Goal: Transaction & Acquisition: Obtain resource

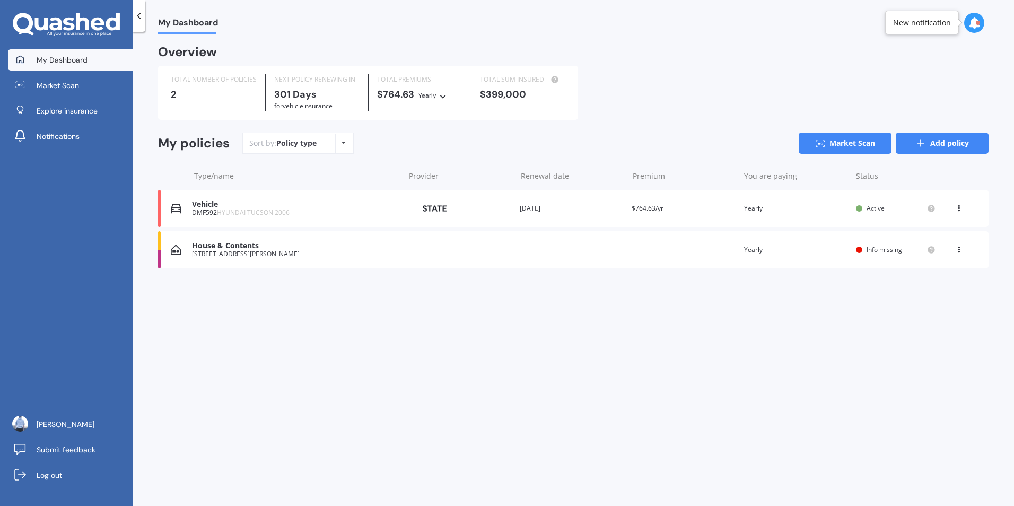
click at [931, 140] on link "Add policy" at bounding box center [942, 143] width 93 height 21
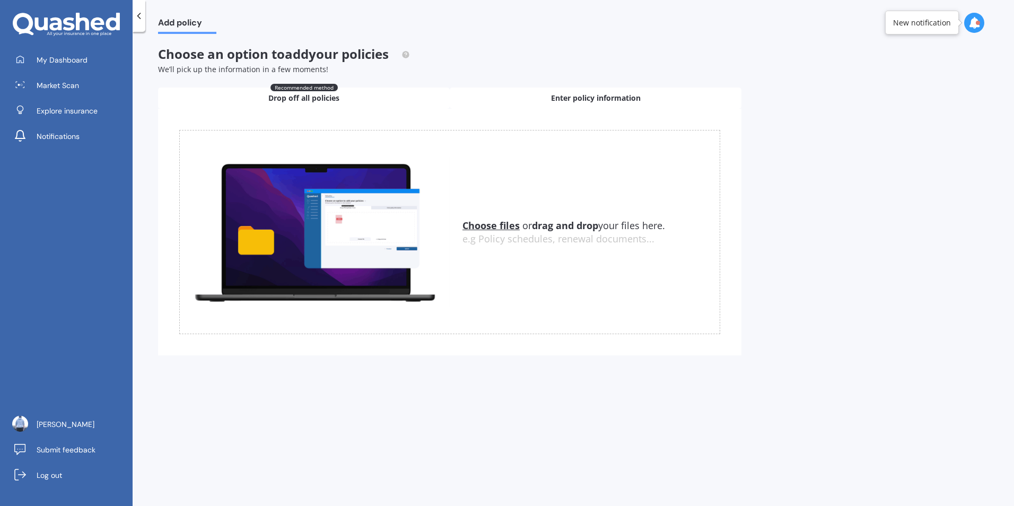
click at [561, 98] on span "Enter policy information" at bounding box center [596, 98] width 90 height 11
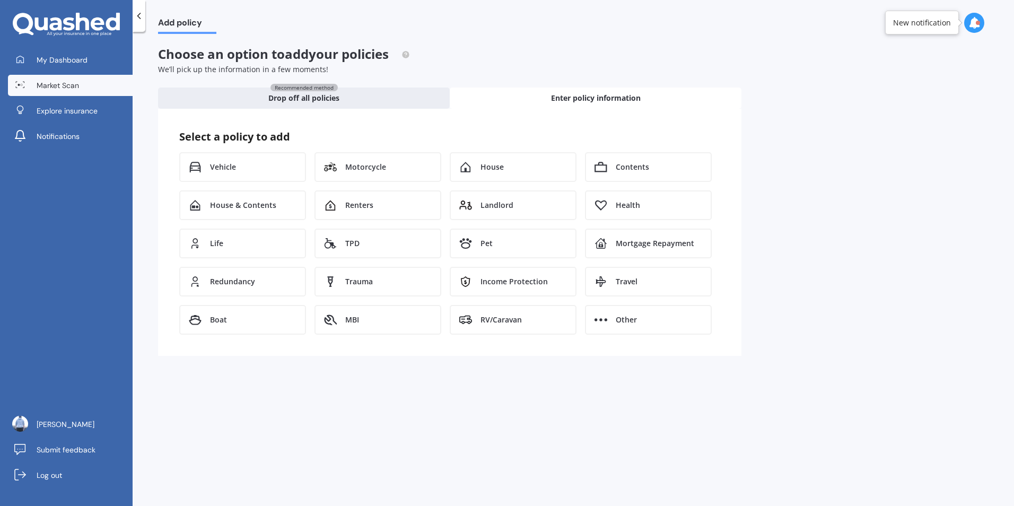
click at [65, 91] on link "Market Scan" at bounding box center [70, 85] width 125 height 21
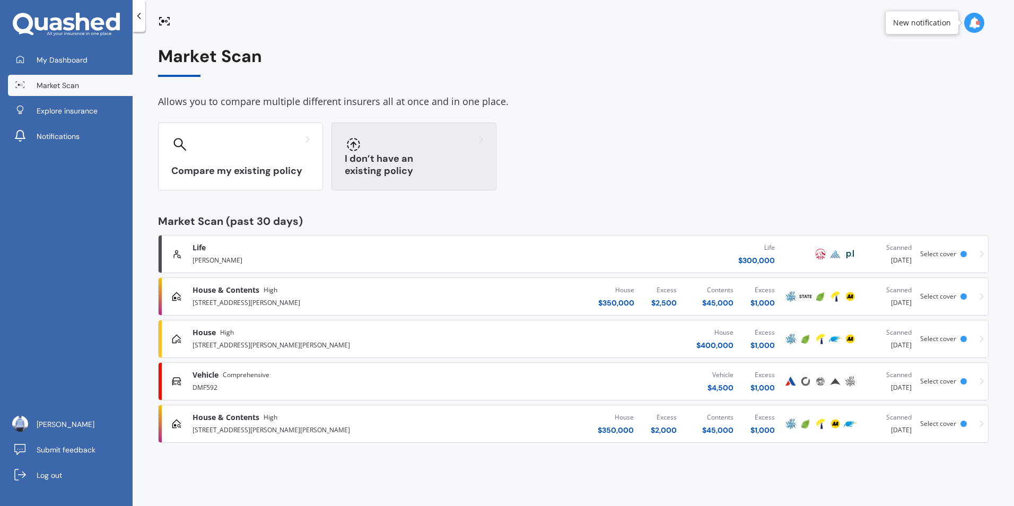
click at [367, 156] on div "I don’t have an existing policy" at bounding box center [414, 157] width 165 height 68
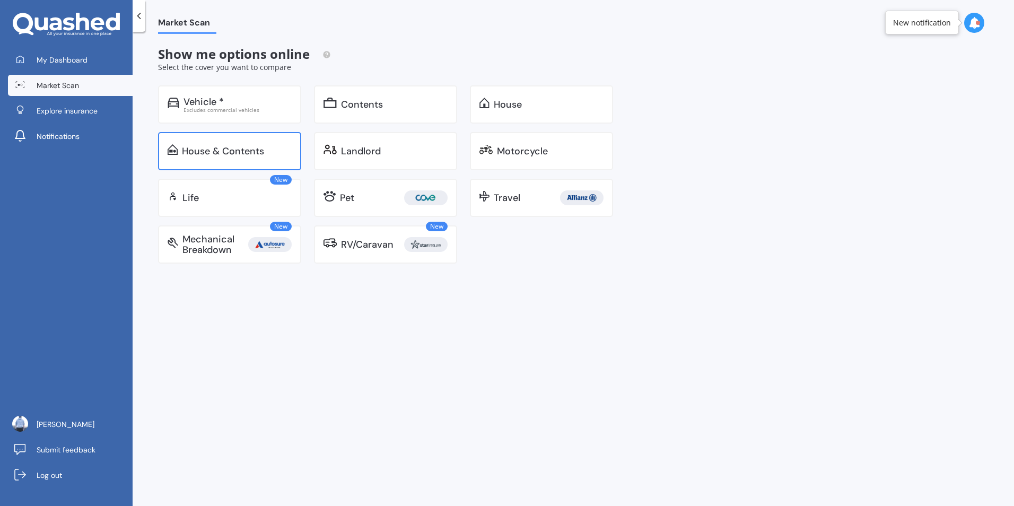
click at [232, 151] on div "House & Contents" at bounding box center [223, 151] width 82 height 11
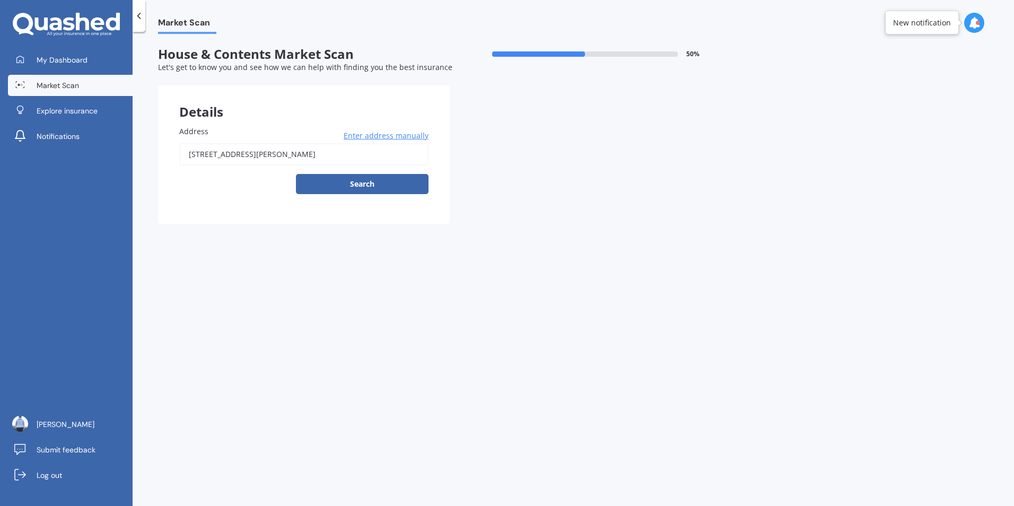
click at [279, 163] on input "47 Bath Street, Levin 5510" at bounding box center [303, 154] width 249 height 22
drag, startPoint x: 310, startPoint y: 155, endPoint x: 162, endPoint y: 155, distance: 148.0
click at [162, 155] on div "Address 47 Bath Street, Levin 5510 Enter address manually Search" at bounding box center [304, 163] width 292 height 119
paste input "1a Worcester street"
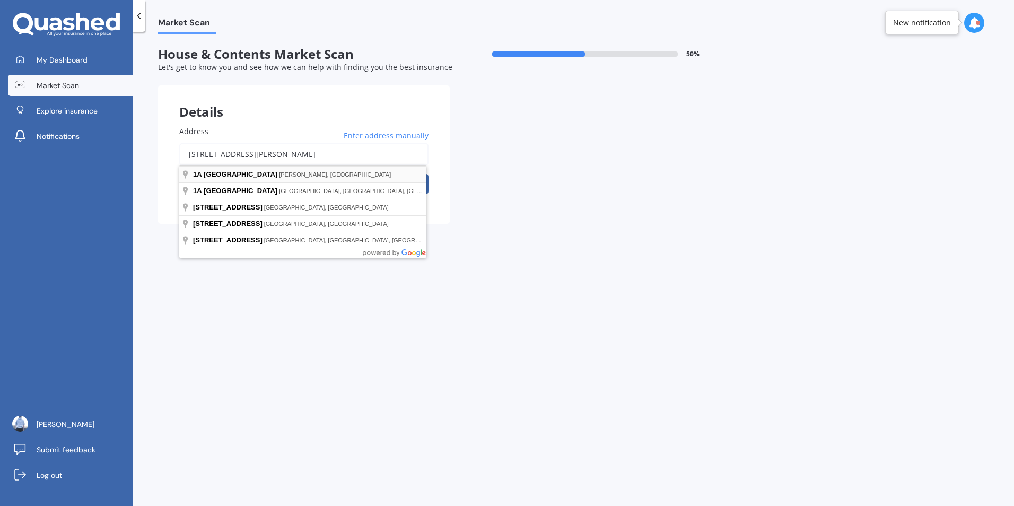
type input "1A Worcester Street, Levin 5510"
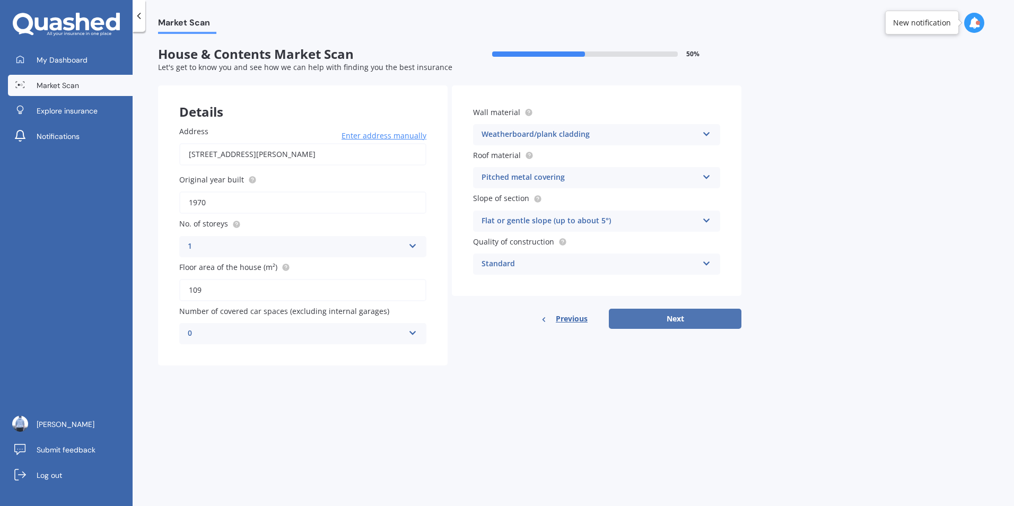
click at [683, 319] on button "Next" at bounding box center [675, 319] width 133 height 20
select select "16"
select select "12"
select select "2000"
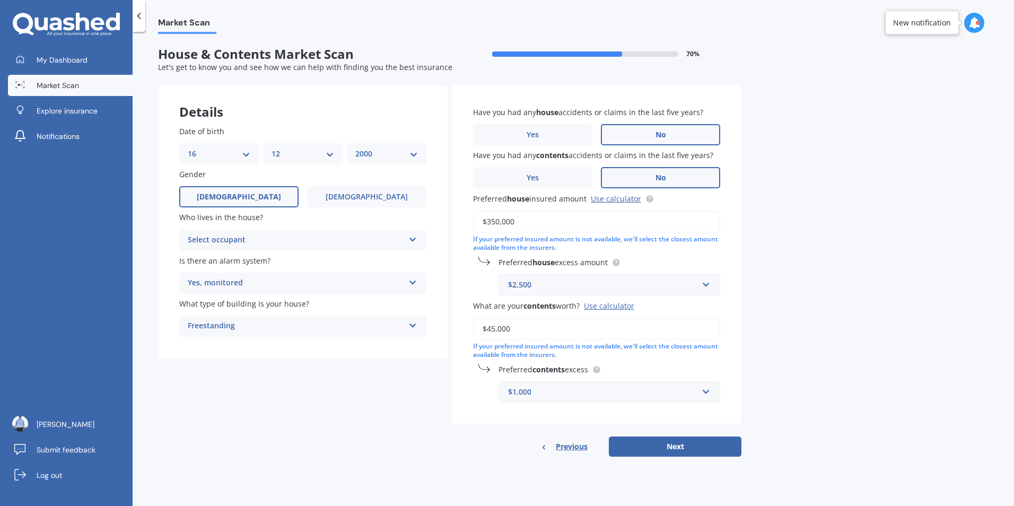
click at [292, 241] on div "Select occupant" at bounding box center [296, 240] width 216 height 13
click at [264, 260] on div "Owner" at bounding box center [303, 260] width 246 height 19
click at [159, 239] on div "Date of birth DD 01 02 03 04 05 06 07 08 09 10 11 12 13 14 15 16 17 18 19 20 21…" at bounding box center [303, 231] width 290 height 254
click at [546, 294] on input "text" at bounding box center [606, 285] width 212 height 20
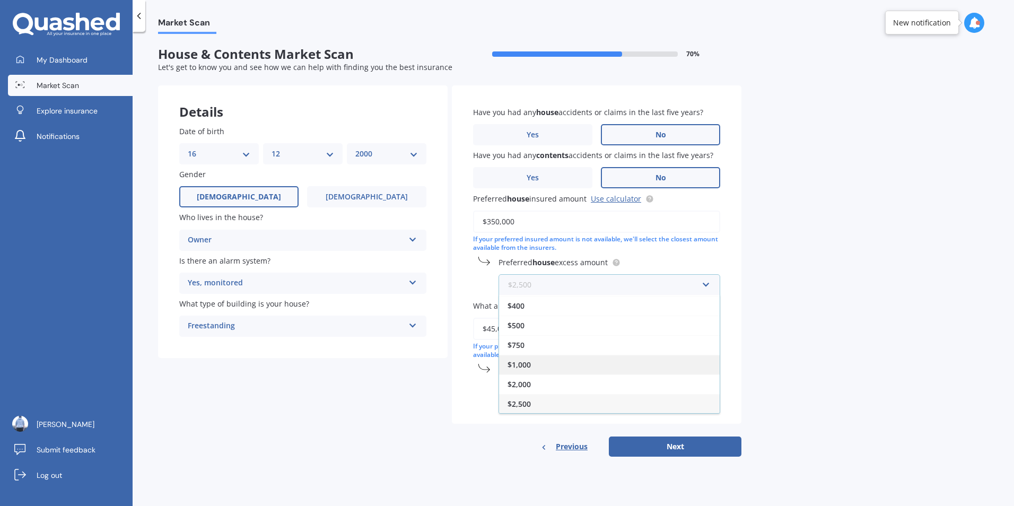
scroll to position [19, 0]
click at [896, 332] on div "Market Scan House & Contents Market Scan 70 % Let's get to know you and see how…" at bounding box center [574, 271] width 882 height 474
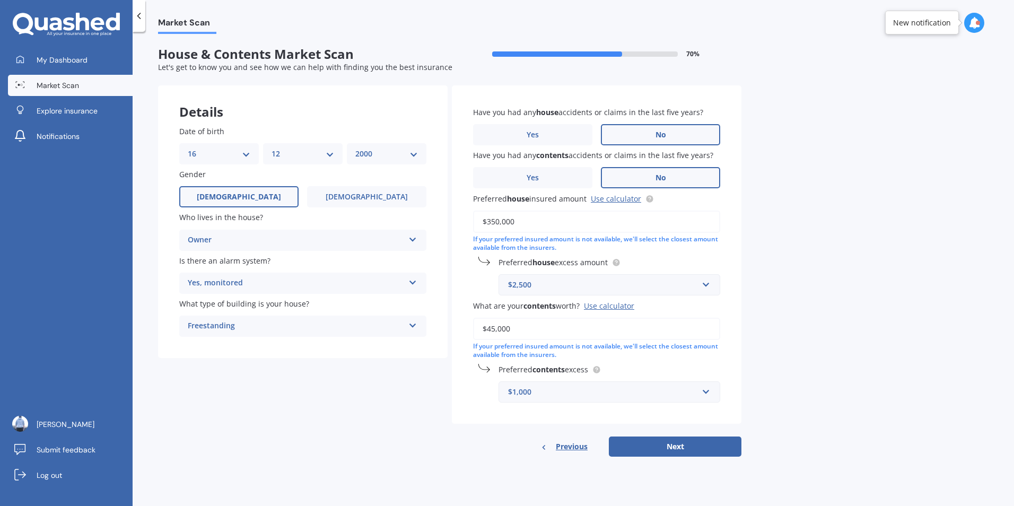
click at [560, 393] on div "$1,000" at bounding box center [603, 392] width 190 height 12
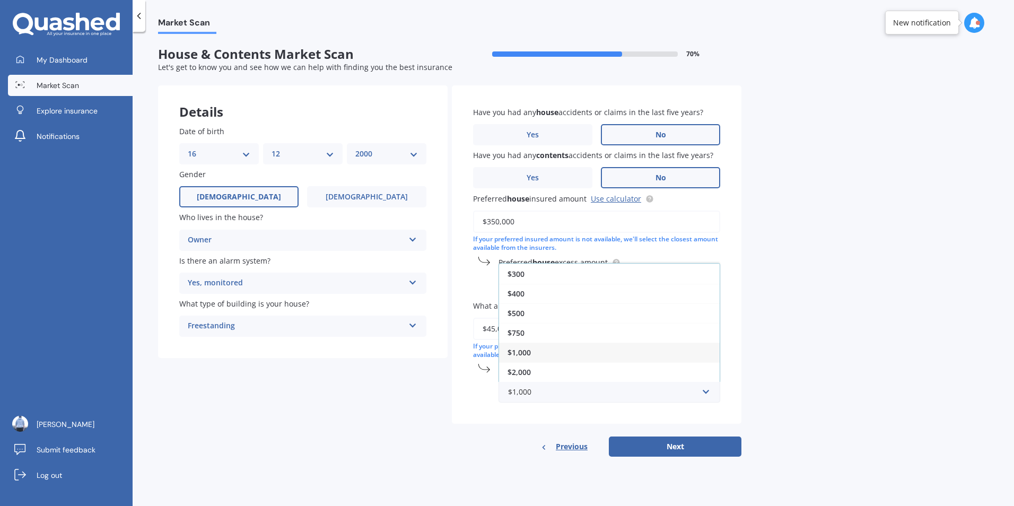
click at [843, 358] on div "Market Scan House & Contents Market Scan 70 % Let's get to know you and see how…" at bounding box center [574, 271] width 882 height 474
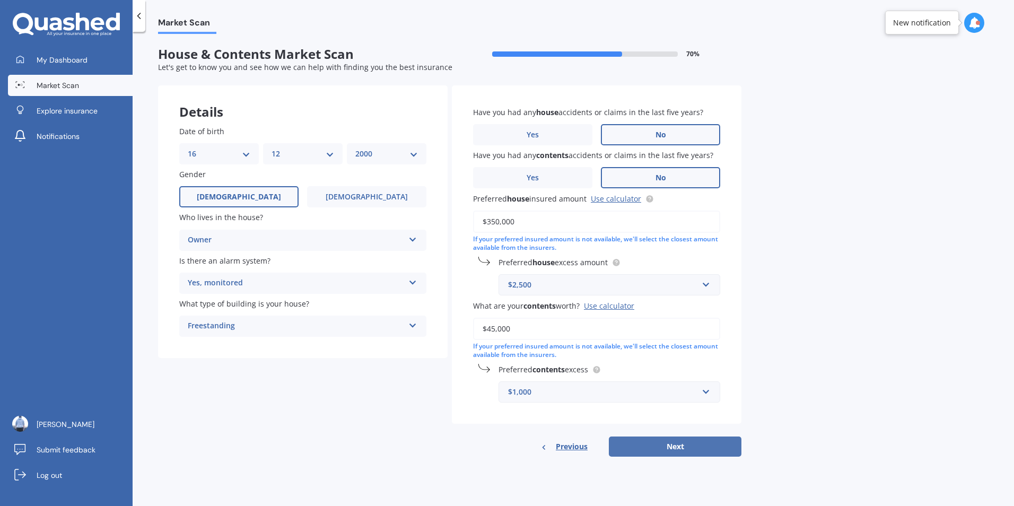
click at [683, 454] on button "Next" at bounding box center [675, 447] width 133 height 20
select select "16"
select select "12"
select select "2000"
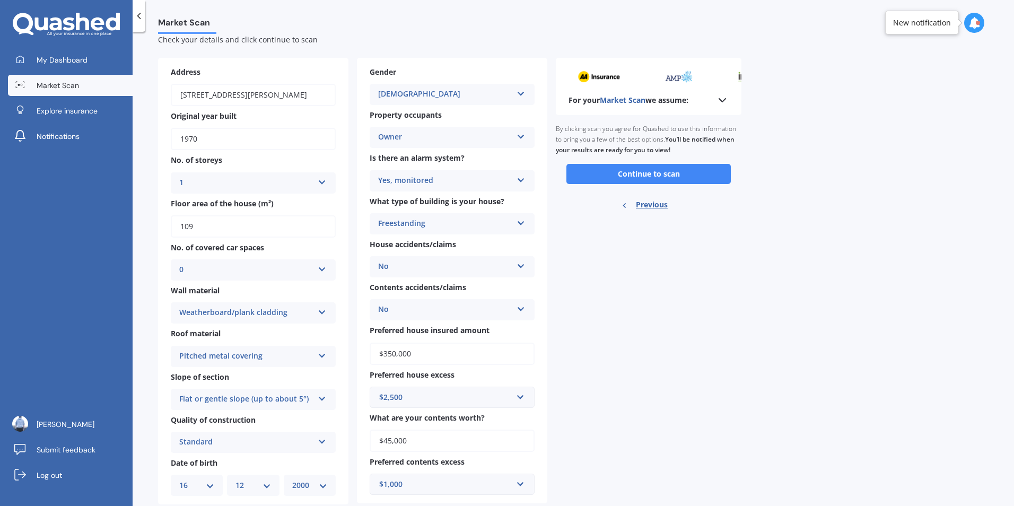
scroll to position [54, 0]
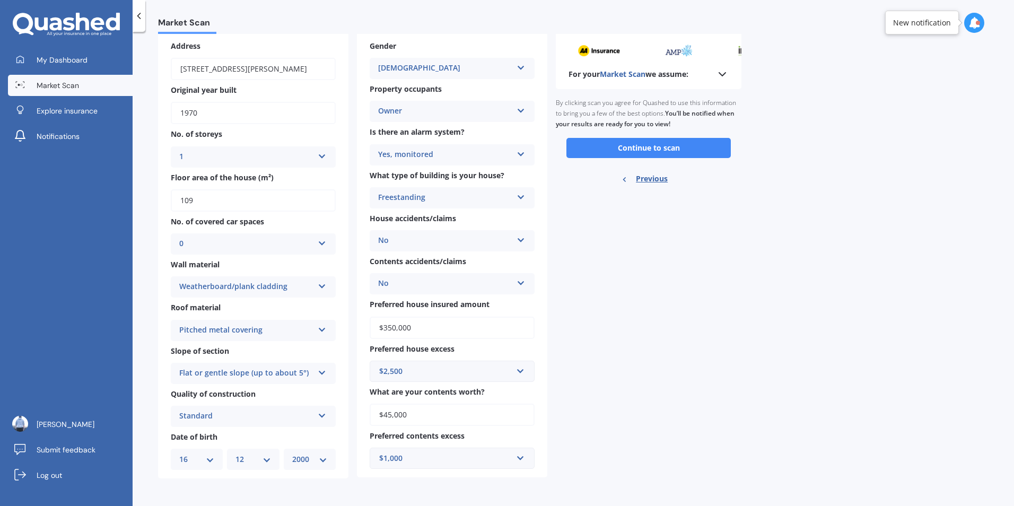
click at [475, 447] on div "Preferred contents excess $1,000 $250 $300 $400 $500 $750 $1,000 $2,000" at bounding box center [452, 449] width 165 height 39
click at [468, 456] on div "$1,000" at bounding box center [445, 458] width 133 height 12
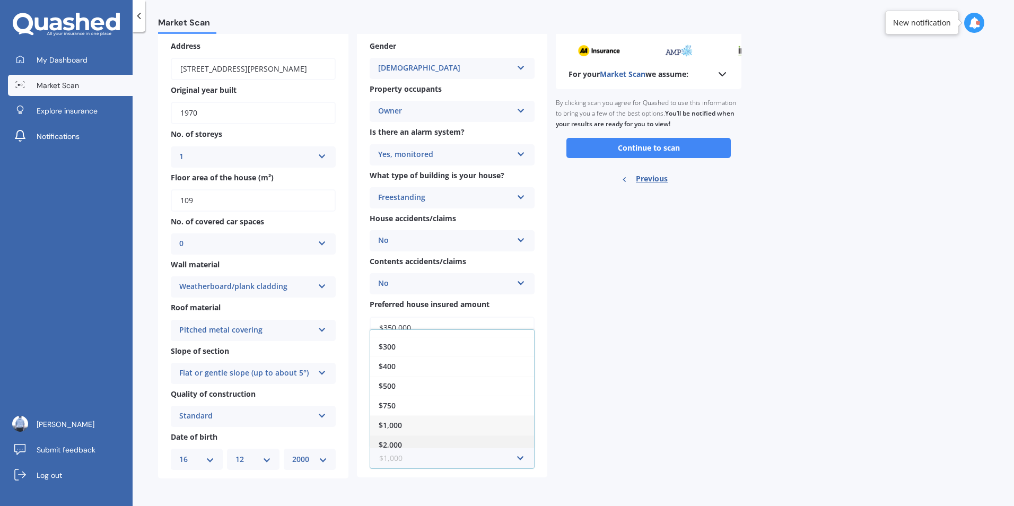
scroll to position [19, 0]
click at [426, 433] on div "$2,000" at bounding box center [452, 439] width 164 height 20
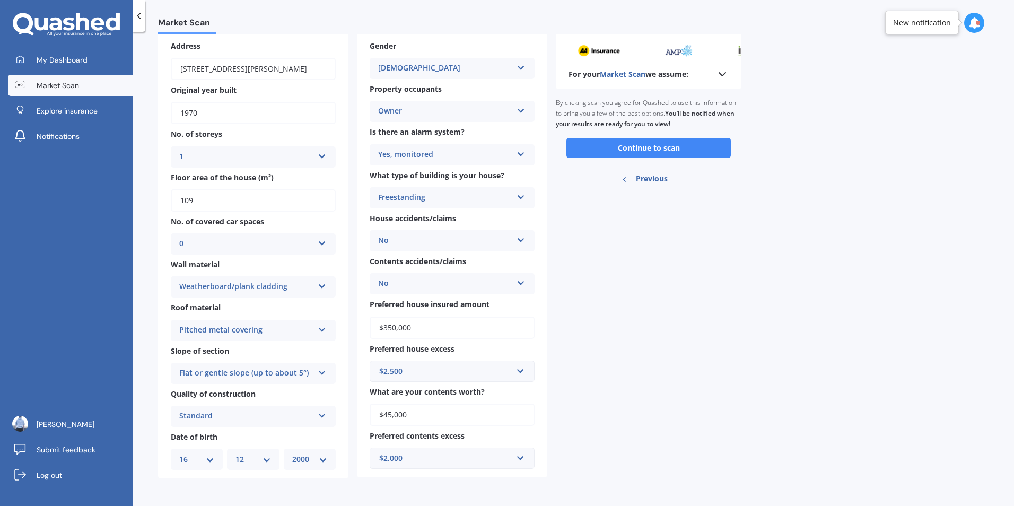
drag, startPoint x: 408, startPoint y: 408, endPoint x: 384, endPoint y: 416, distance: 26.3
click at [384, 416] on input "$45,000" at bounding box center [452, 415] width 165 height 22
type input "$50,000"
click at [572, 414] on div "For your Market Scan we assume: Ready to go By clicking scan you agree for Quas…" at bounding box center [649, 255] width 186 height 447
click at [641, 151] on button "Continue to scan" at bounding box center [649, 148] width 164 height 20
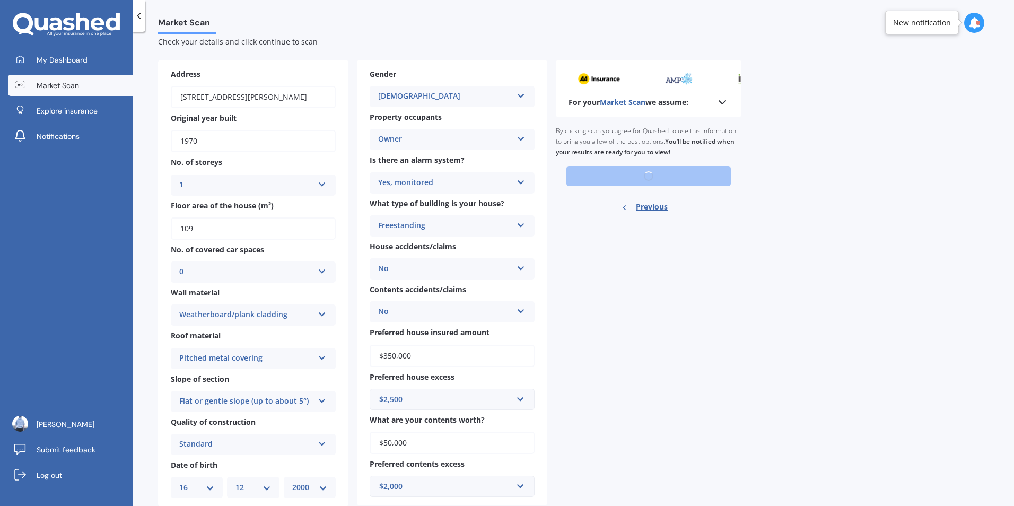
scroll to position [0, 0]
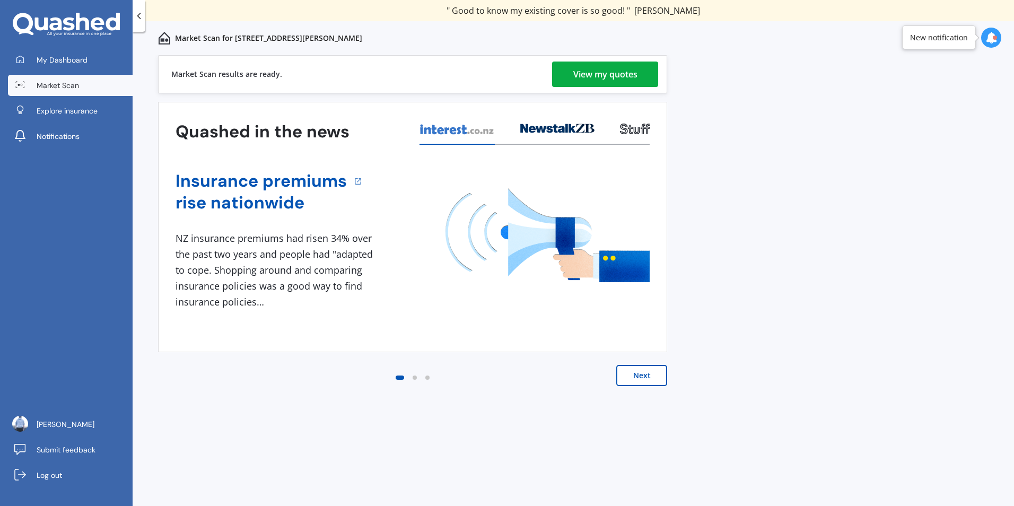
click at [609, 74] on div "View my quotes" at bounding box center [605, 74] width 64 height 25
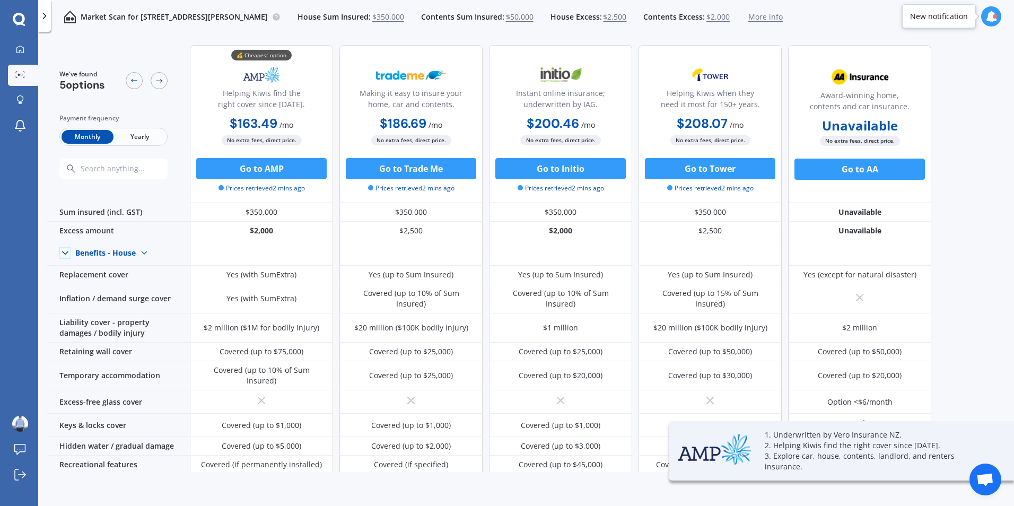
click at [127, 138] on span "Yearly" at bounding box center [140, 137] width 52 height 14
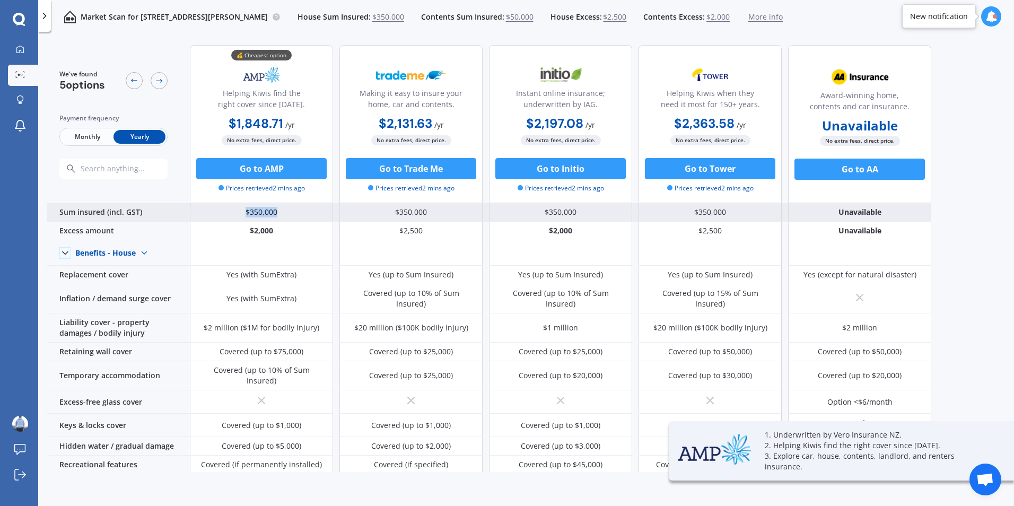
drag, startPoint x: 280, startPoint y: 218, endPoint x: 247, endPoint y: 216, distance: 33.0
click at [247, 216] on div "$350,000" at bounding box center [261, 212] width 143 height 19
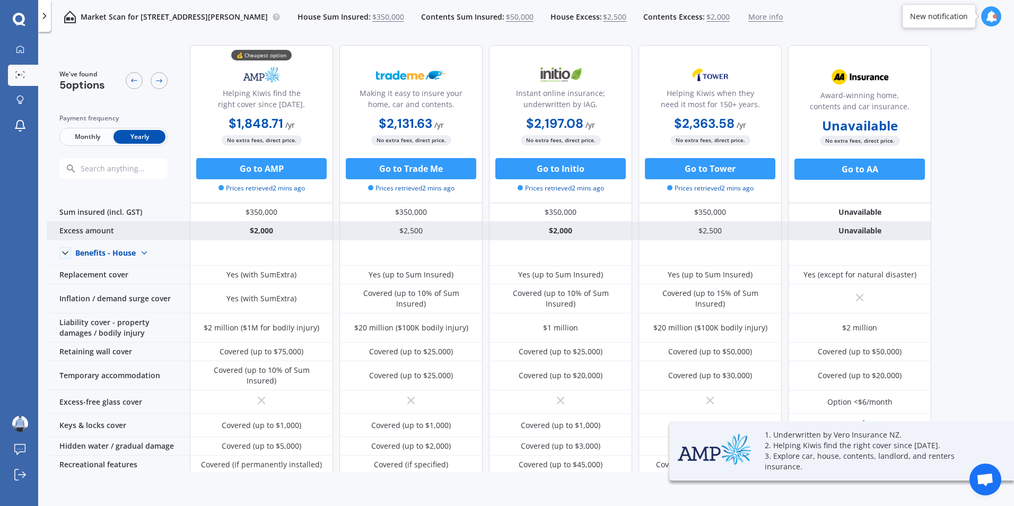
drag, startPoint x: 247, startPoint y: 216, endPoint x: 273, endPoint y: 227, distance: 28.3
click at [273, 227] on div "$2,000" at bounding box center [261, 231] width 143 height 19
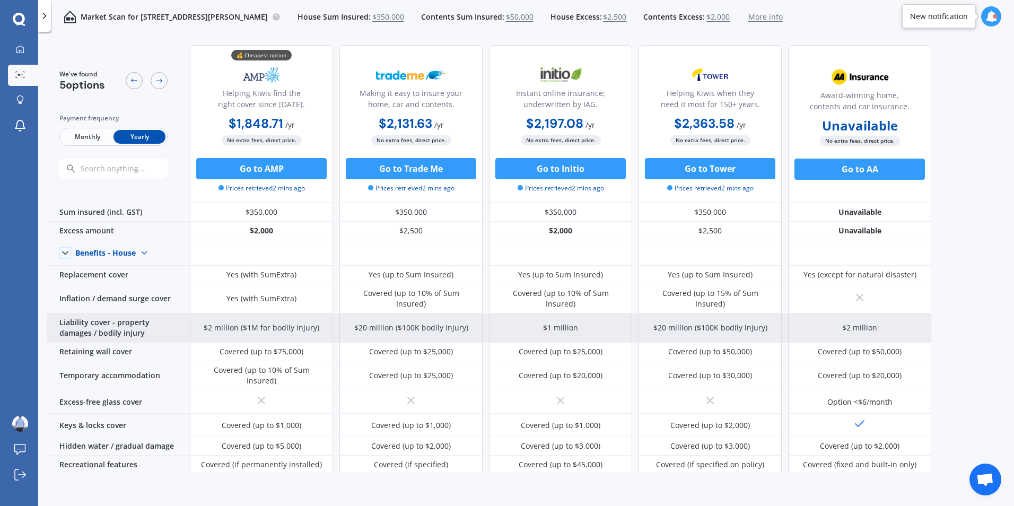
click at [238, 330] on div "$2 million ($1M for bodily injury)" at bounding box center [261, 327] width 143 height 29
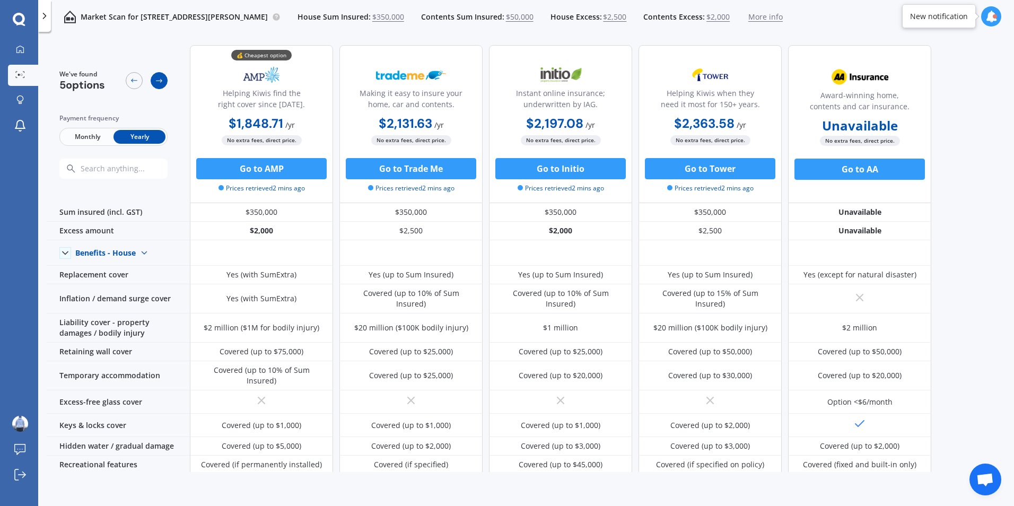
click at [160, 80] on icon at bounding box center [159, 80] width 8 height 8
